Goal: Information Seeking & Learning: Learn about a topic

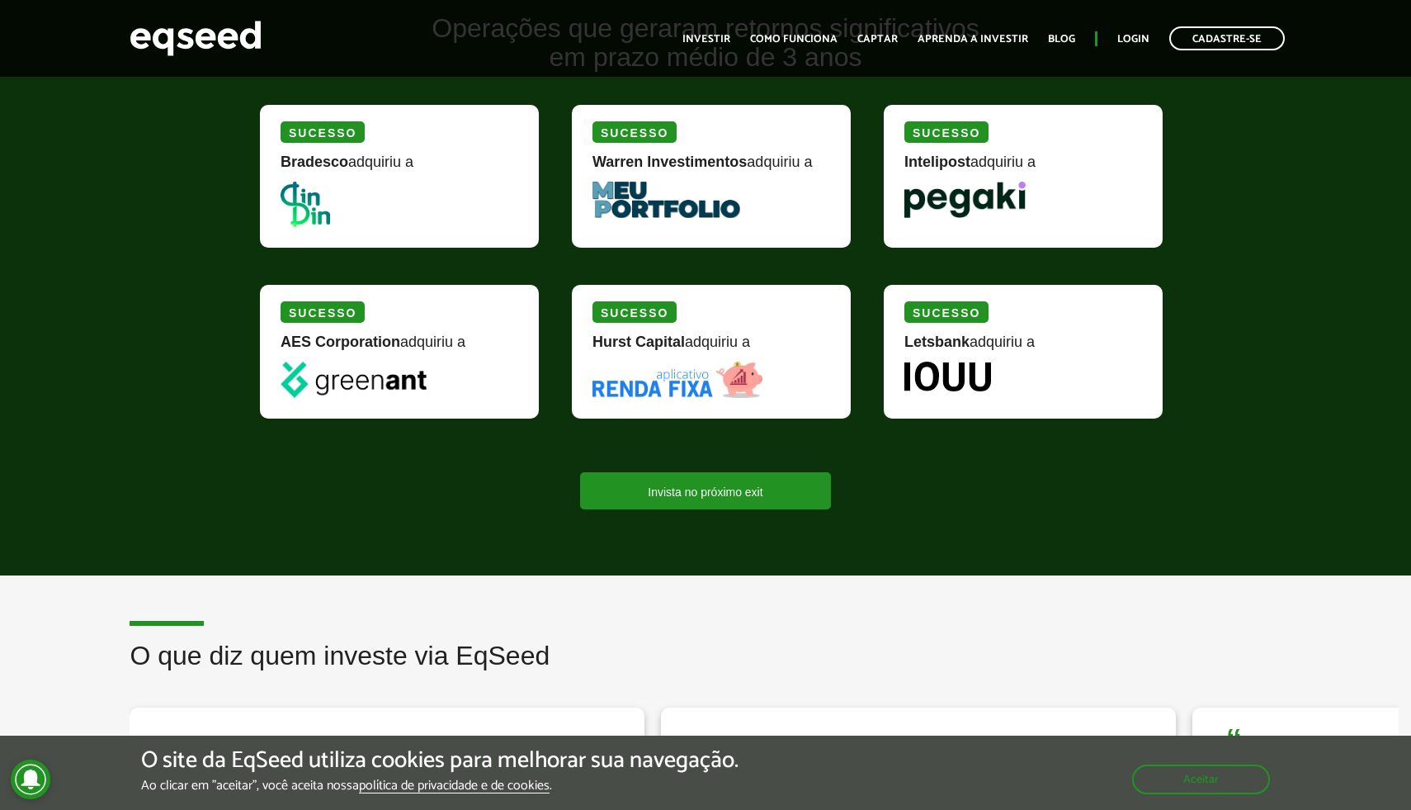
scroll to position [1344, 0]
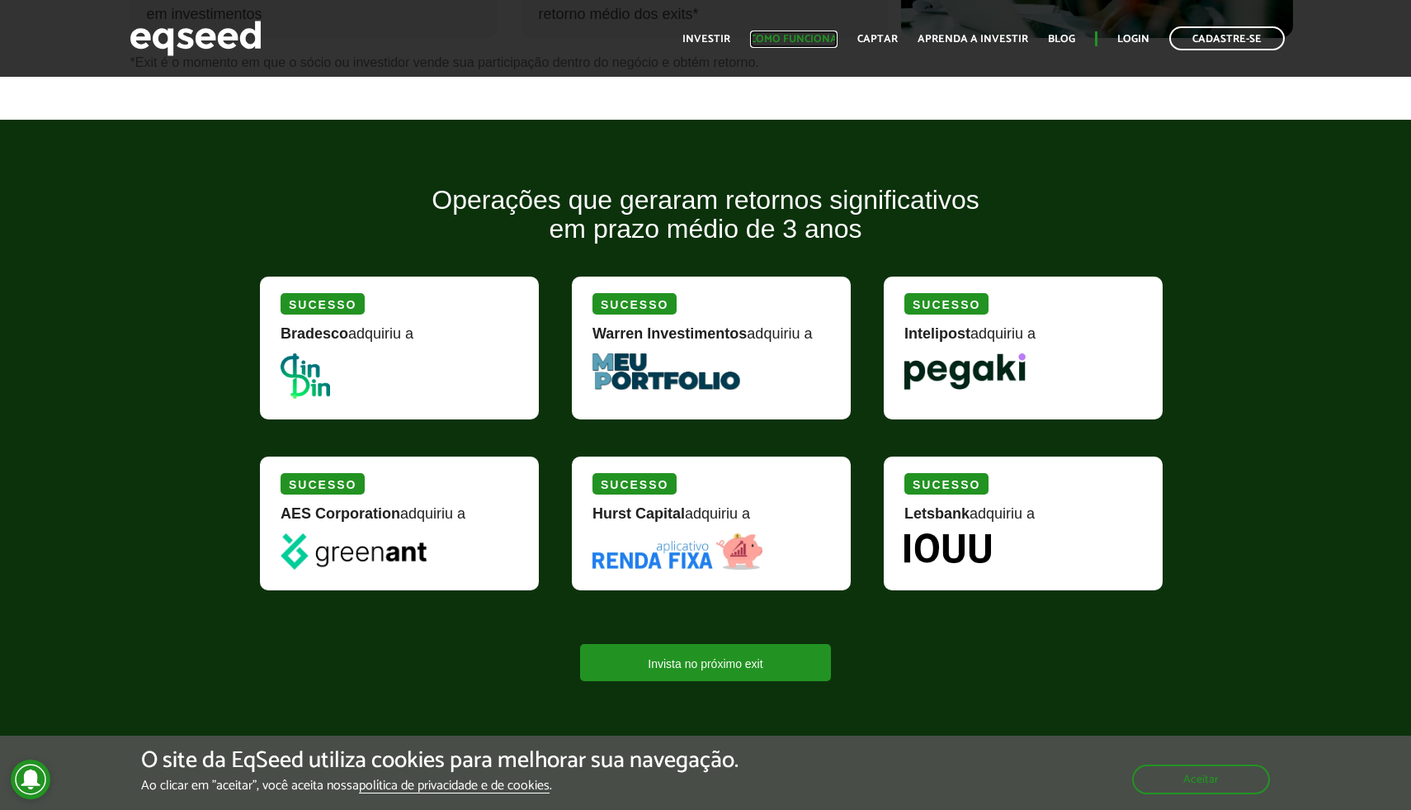
click at [799, 36] on link "Como funciona" at bounding box center [793, 39] width 87 height 11
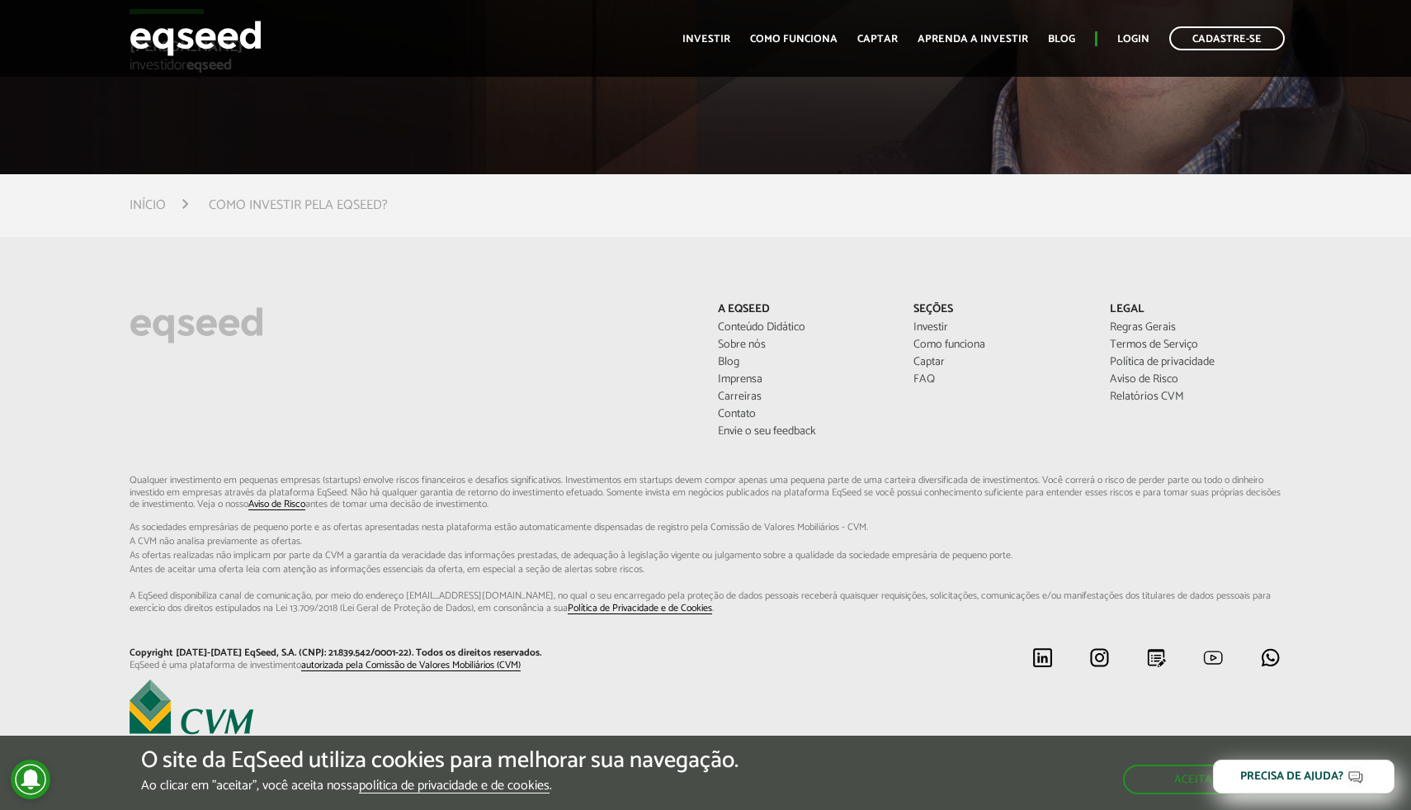
scroll to position [4475, 0]
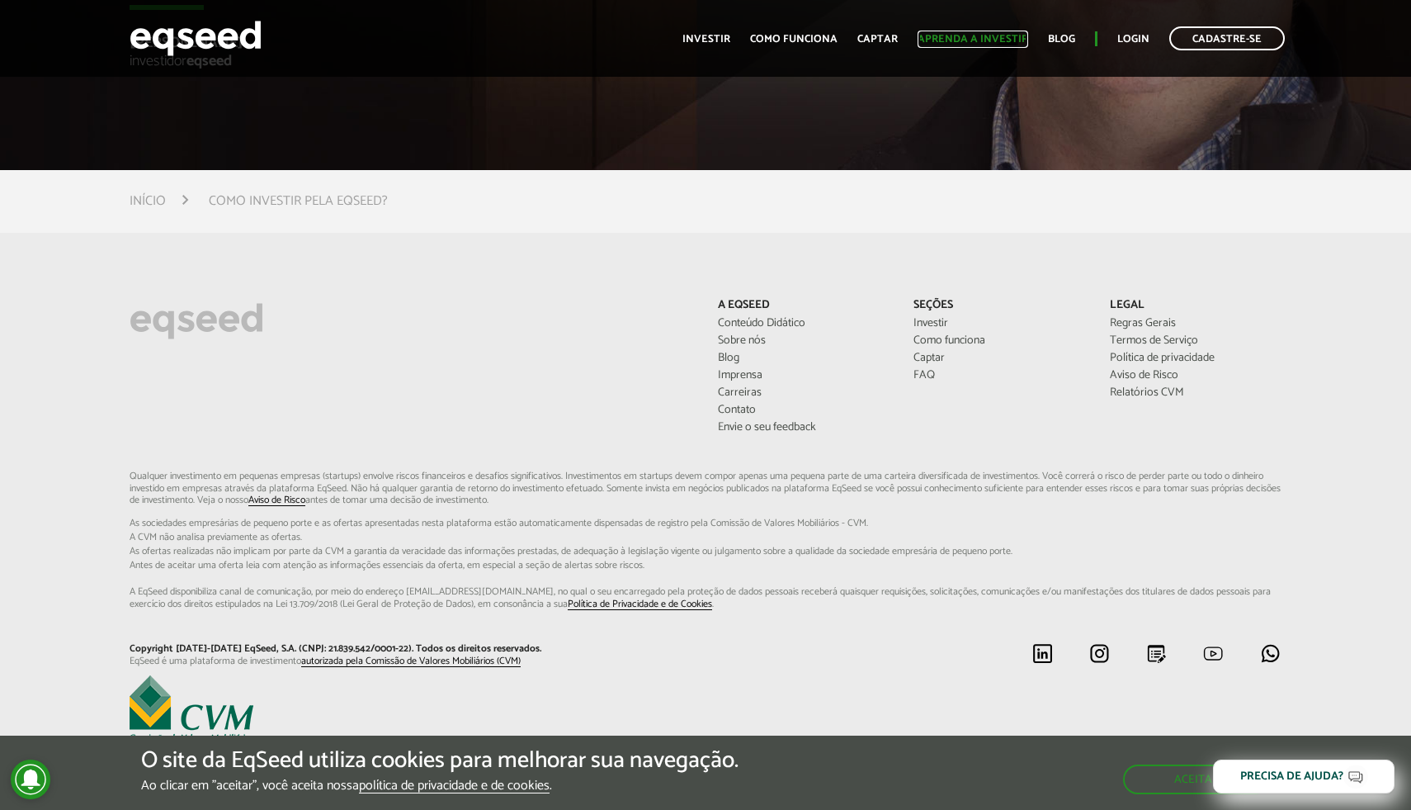
click at [956, 39] on link "Aprenda a investir" at bounding box center [973, 39] width 111 height 11
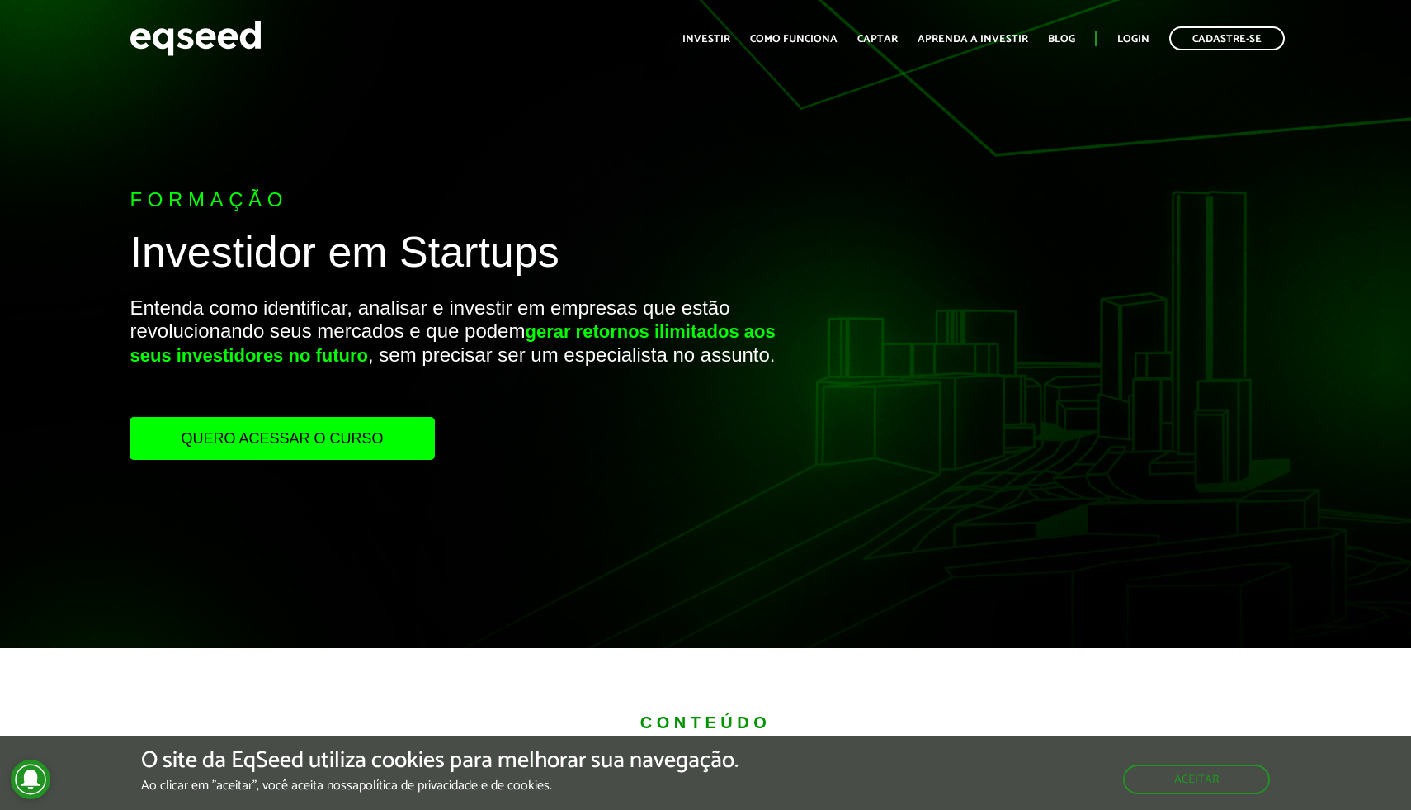
click at [348, 419] on link "Quero acessar o curso" at bounding box center [282, 438] width 305 height 43
